Goal: Information Seeking & Learning: Check status

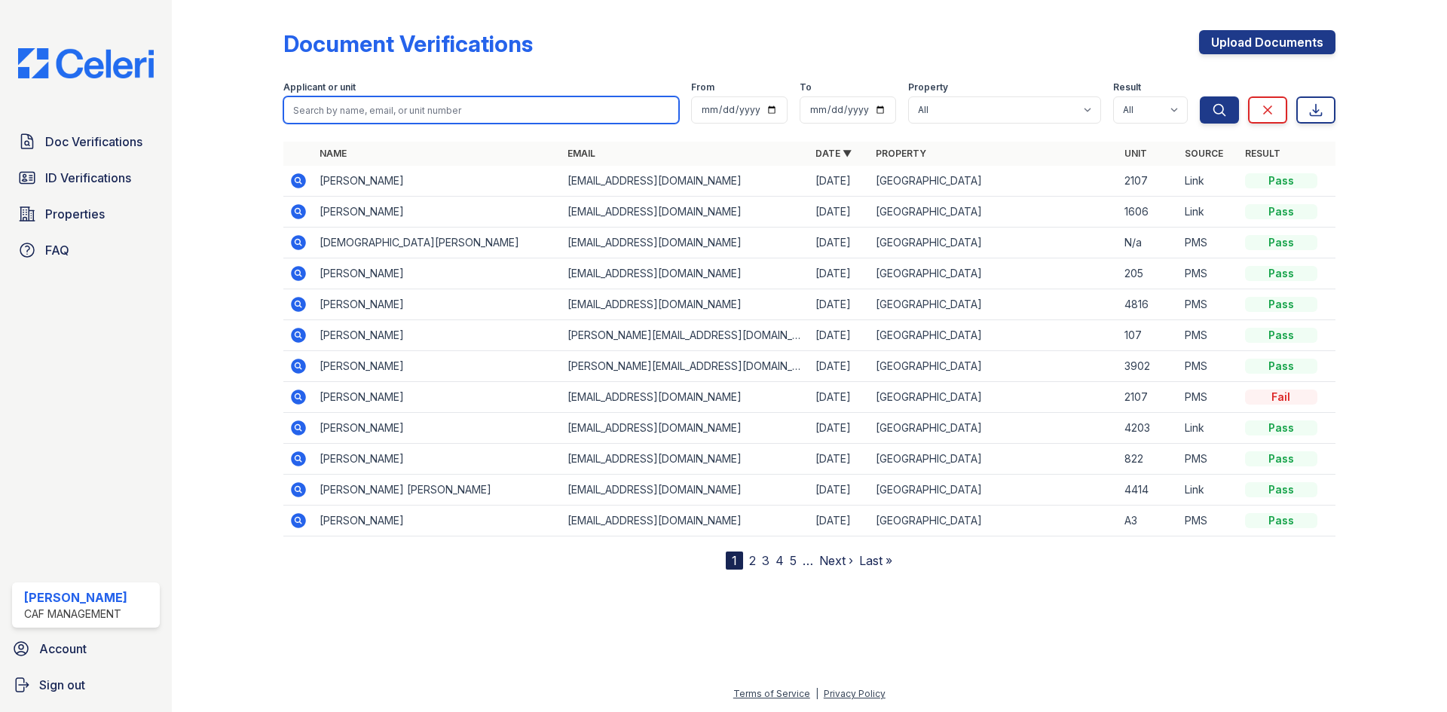
click at [440, 110] on input "search" at bounding box center [481, 109] width 396 height 27
type input "[PERSON_NAME]"
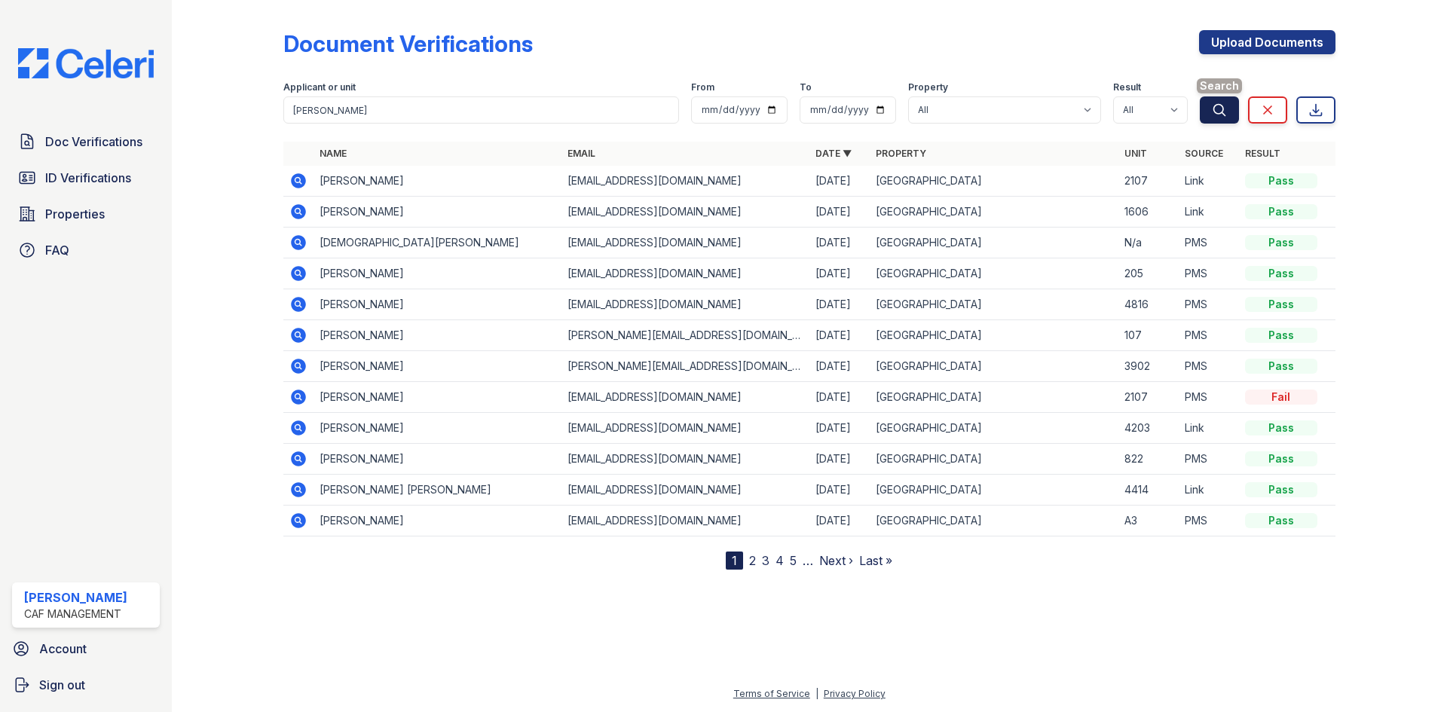
click at [1218, 112] on icon "submit" at bounding box center [1219, 109] width 15 height 15
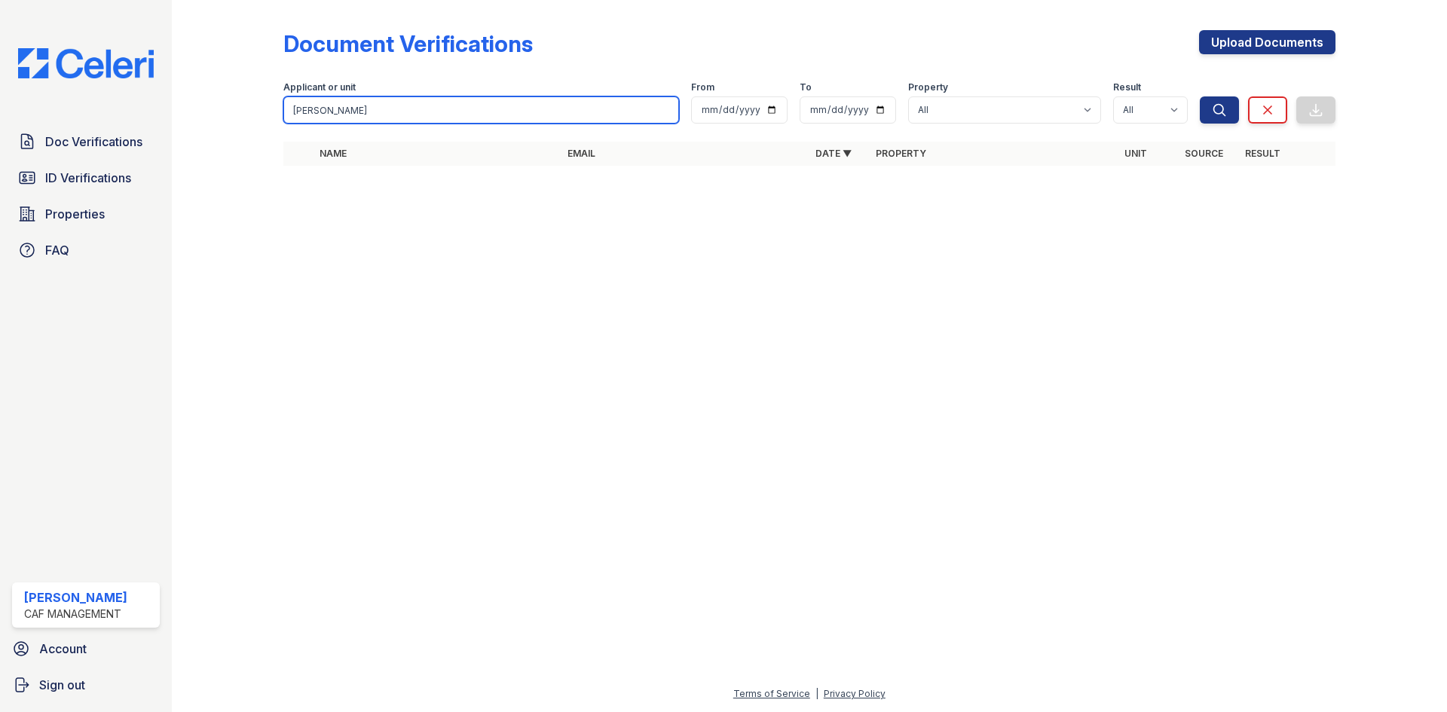
click at [497, 111] on input "gudino" at bounding box center [481, 109] width 396 height 27
type input "g"
type input "jesus"
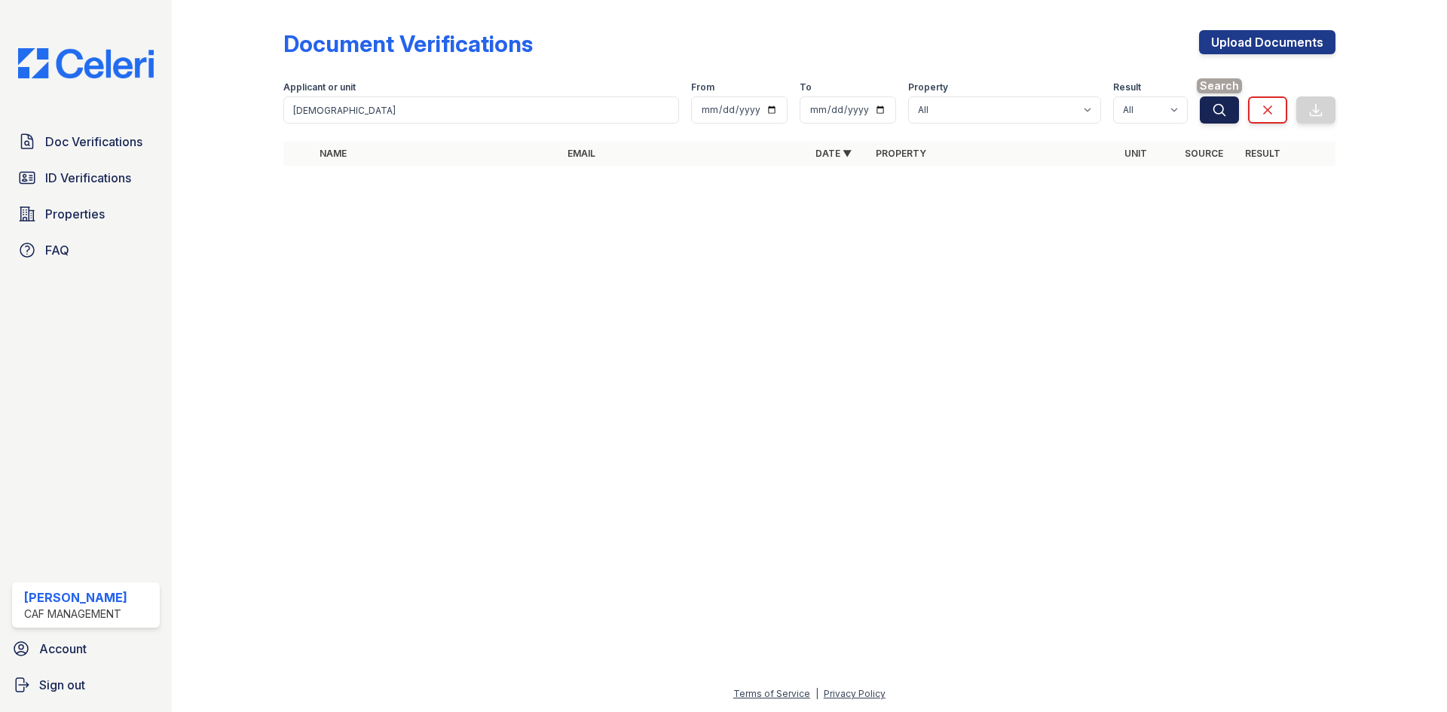
click at [1208, 110] on button "Search" at bounding box center [1219, 109] width 39 height 27
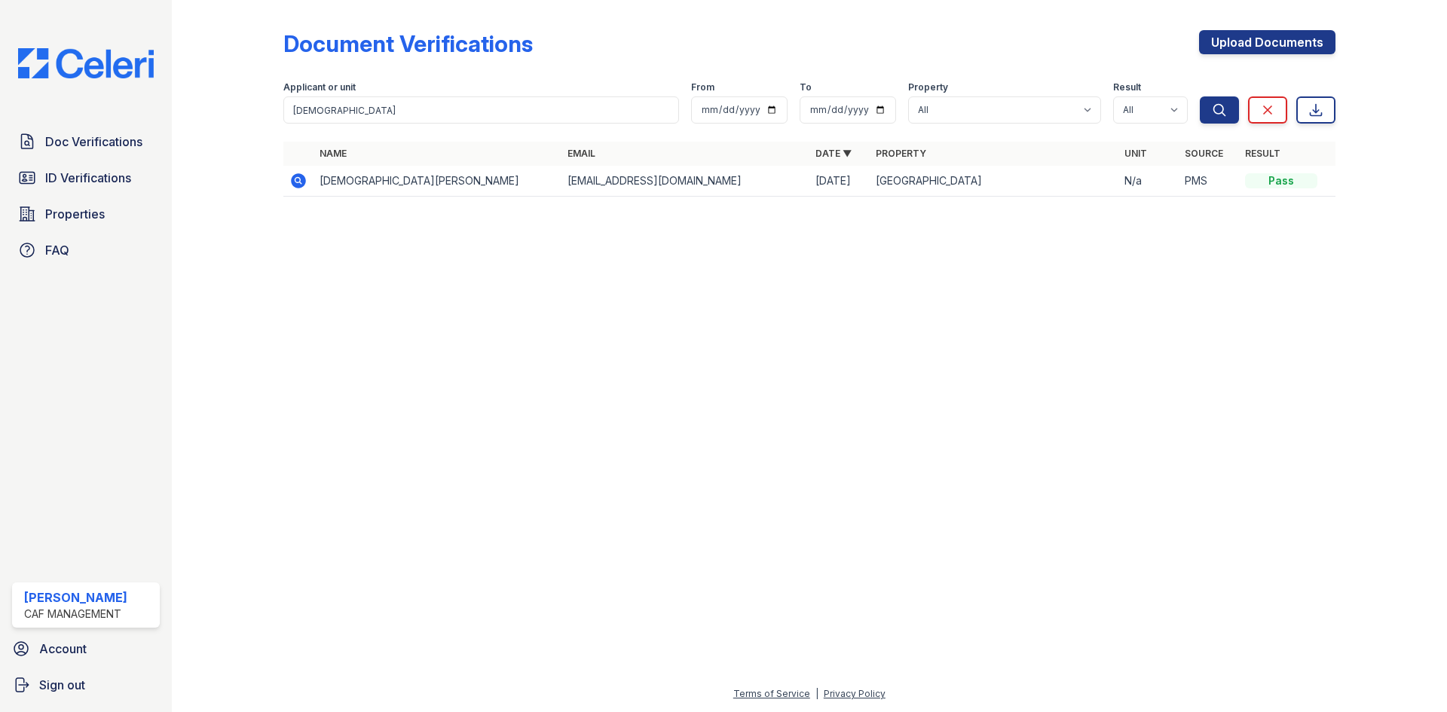
click at [298, 179] on icon at bounding box center [297, 180] width 4 height 4
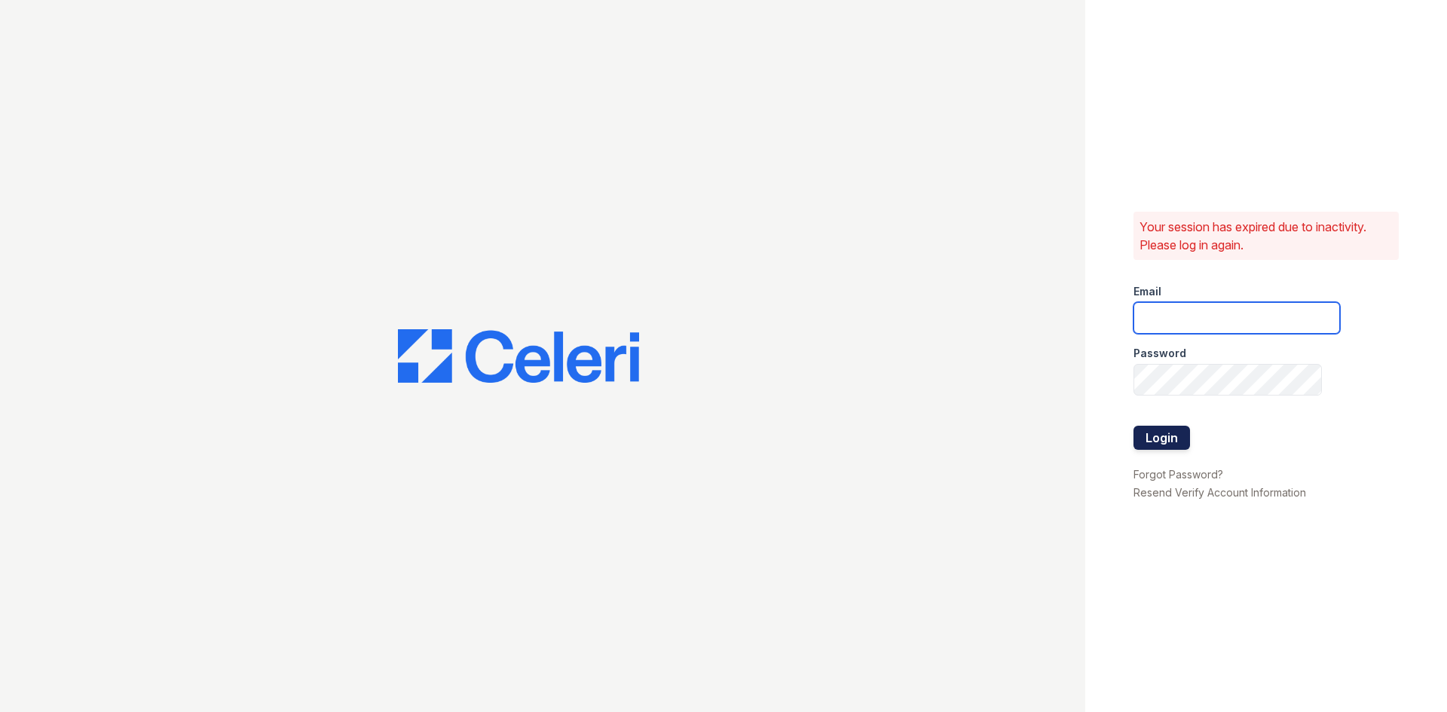
type input "[EMAIL_ADDRESS][DOMAIN_NAME]"
click at [1172, 436] on button "Login" at bounding box center [1161, 438] width 57 height 24
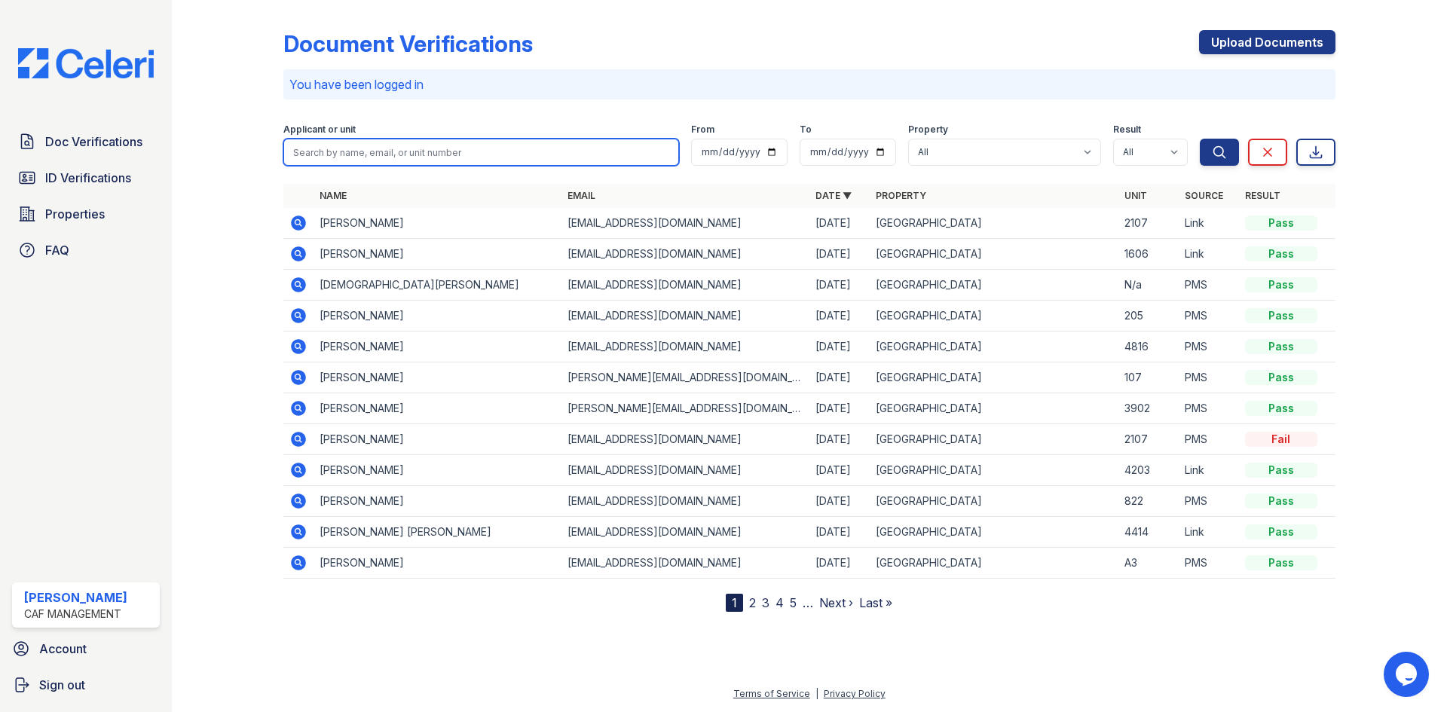
click at [390, 151] on input "search" at bounding box center [481, 152] width 396 height 27
type input "gua"
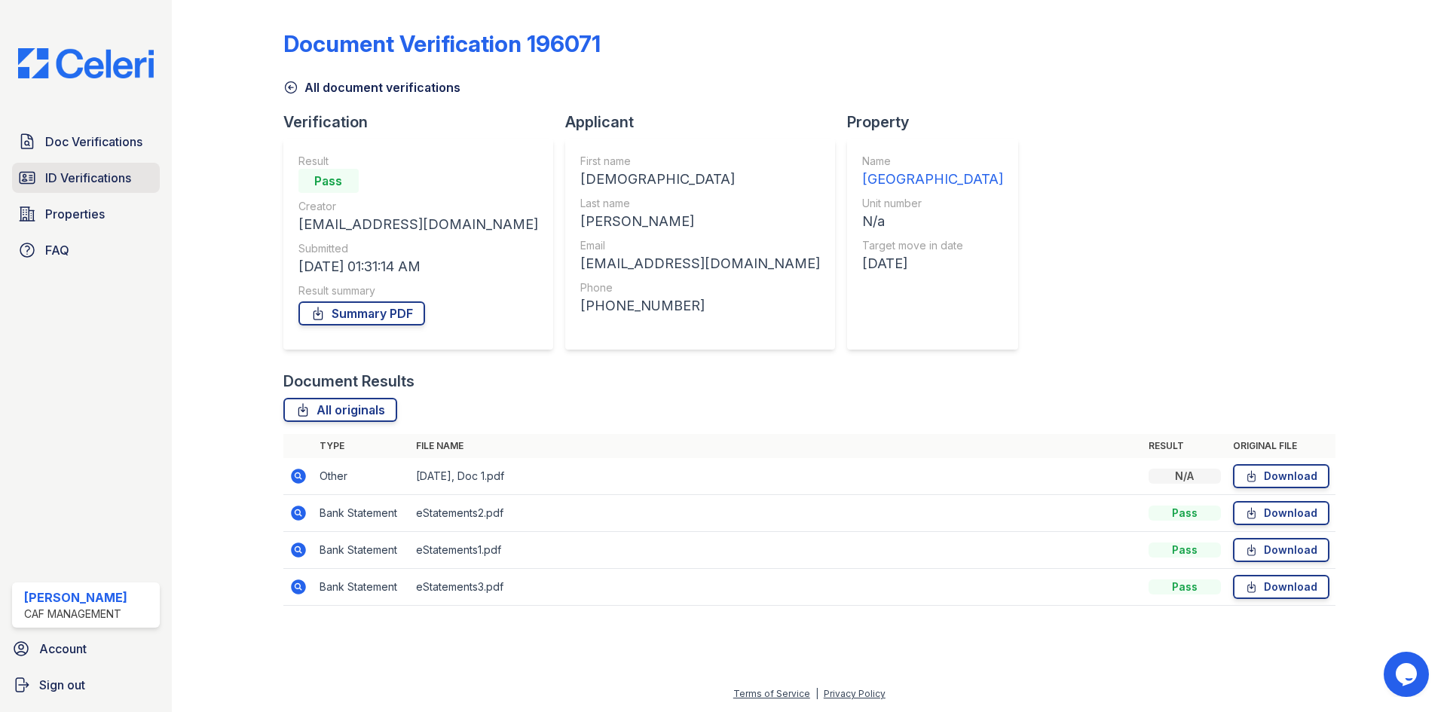
click at [50, 182] on span "ID Verifications" at bounding box center [88, 178] width 86 height 18
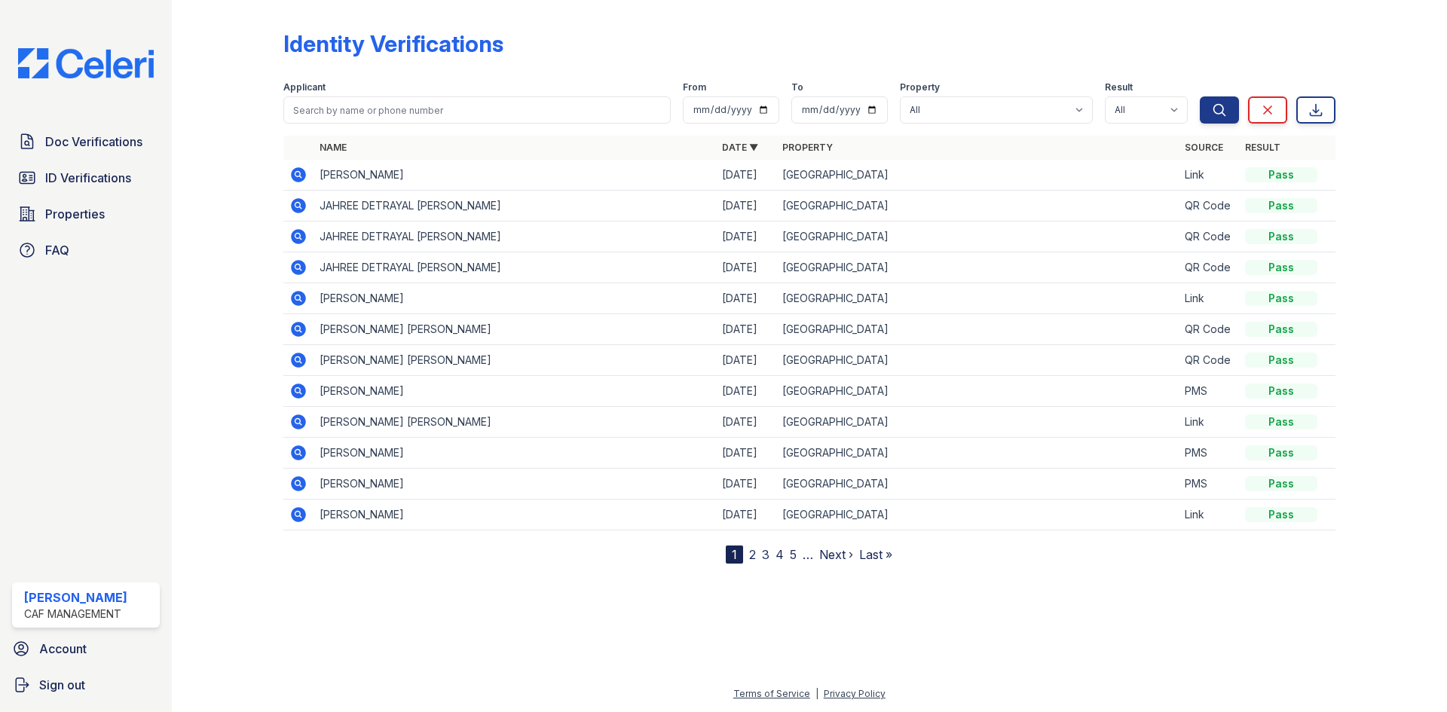
click at [301, 332] on icon at bounding box center [298, 329] width 18 height 18
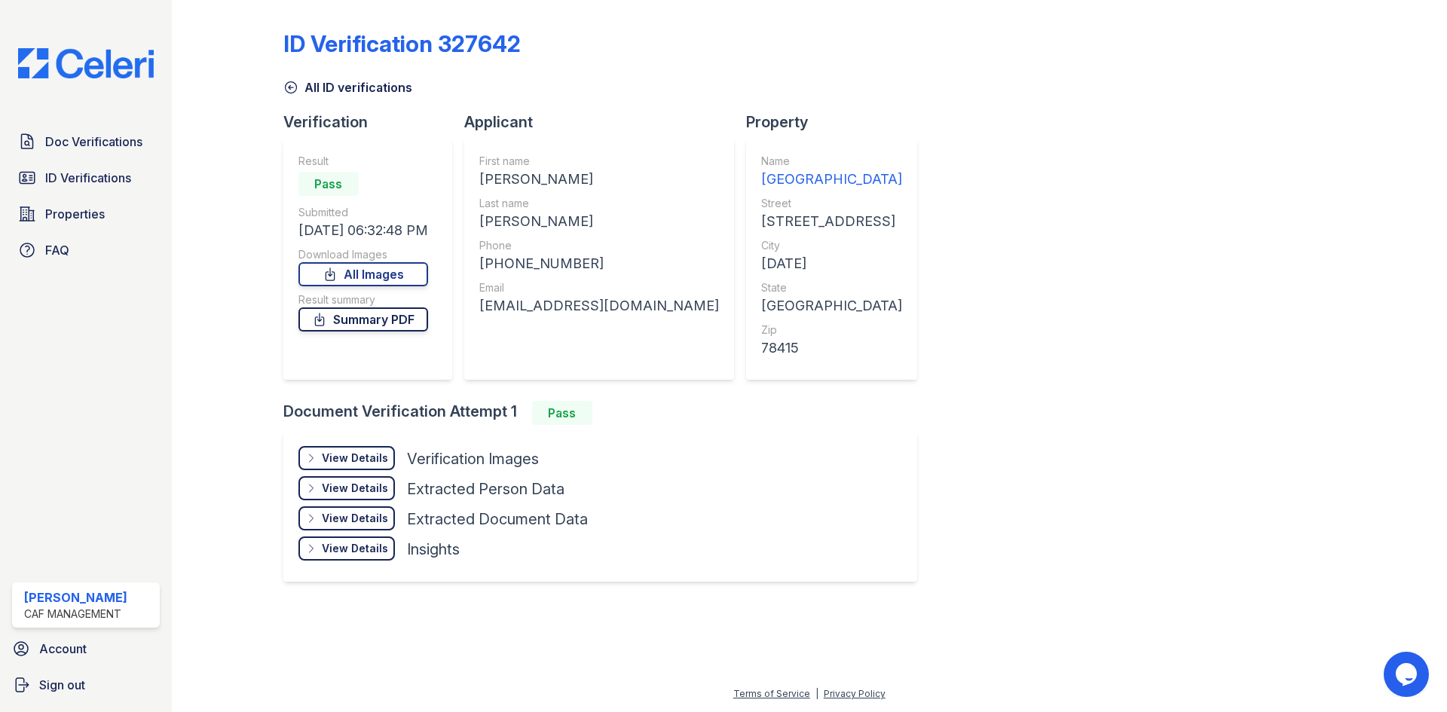
click at [393, 319] on link "Summary PDF" at bounding box center [363, 319] width 130 height 24
